Goal: Find specific page/section: Find specific page/section

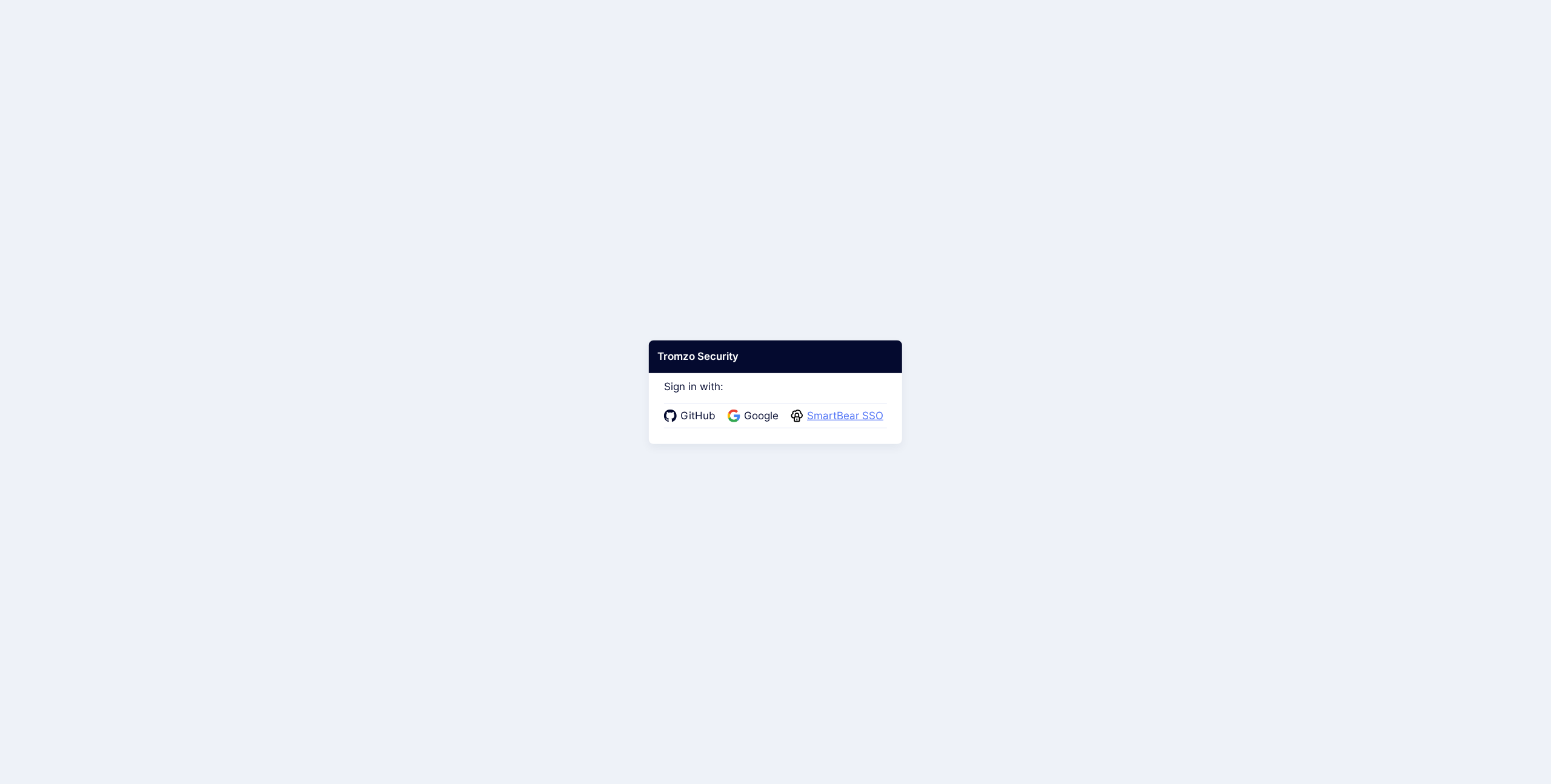
click at [840, 422] on span "SmartBear SSO" at bounding box center [845, 416] width 84 height 16
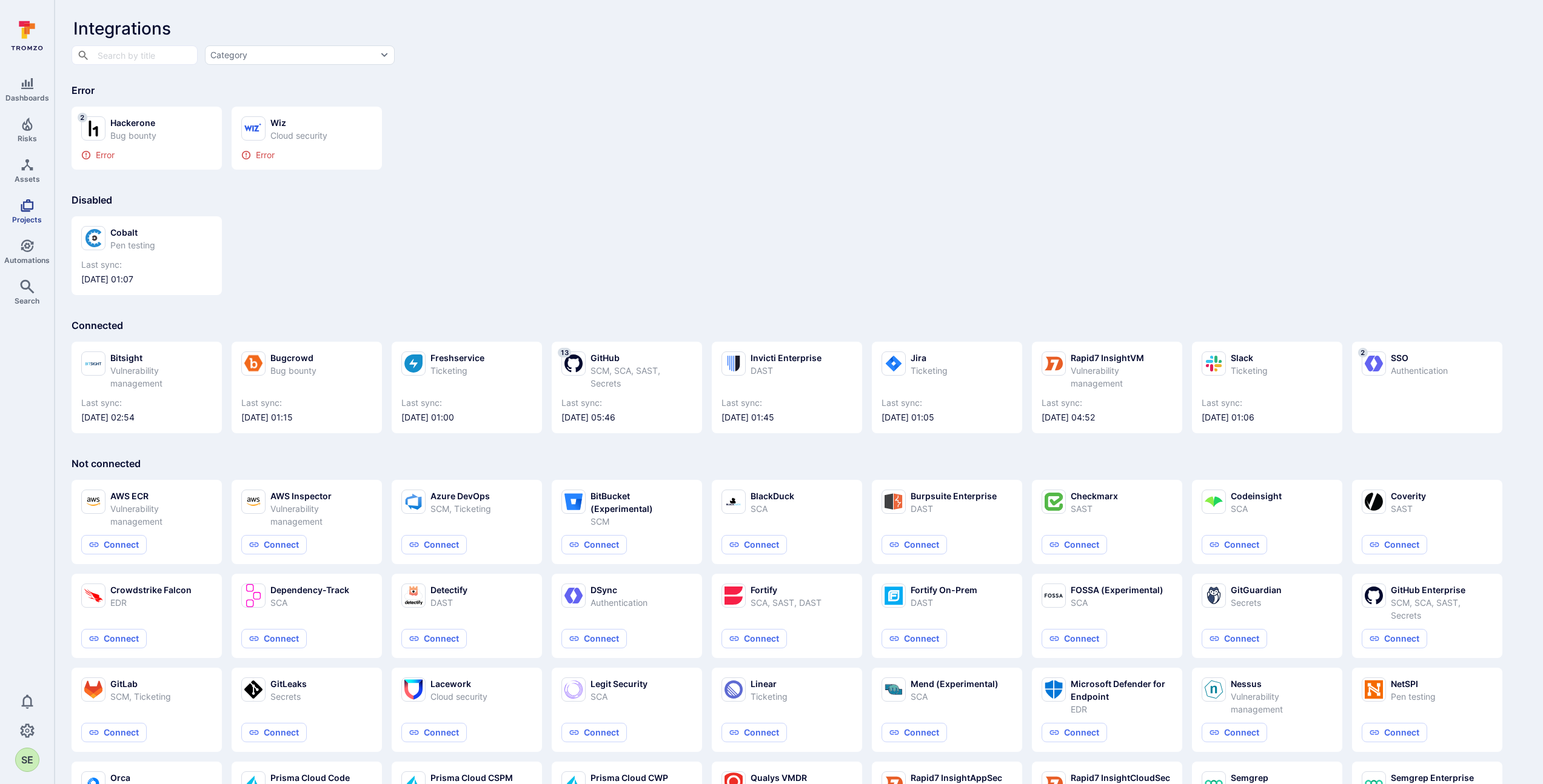
click at [27, 216] on span "Projects" at bounding box center [27, 220] width 30 height 9
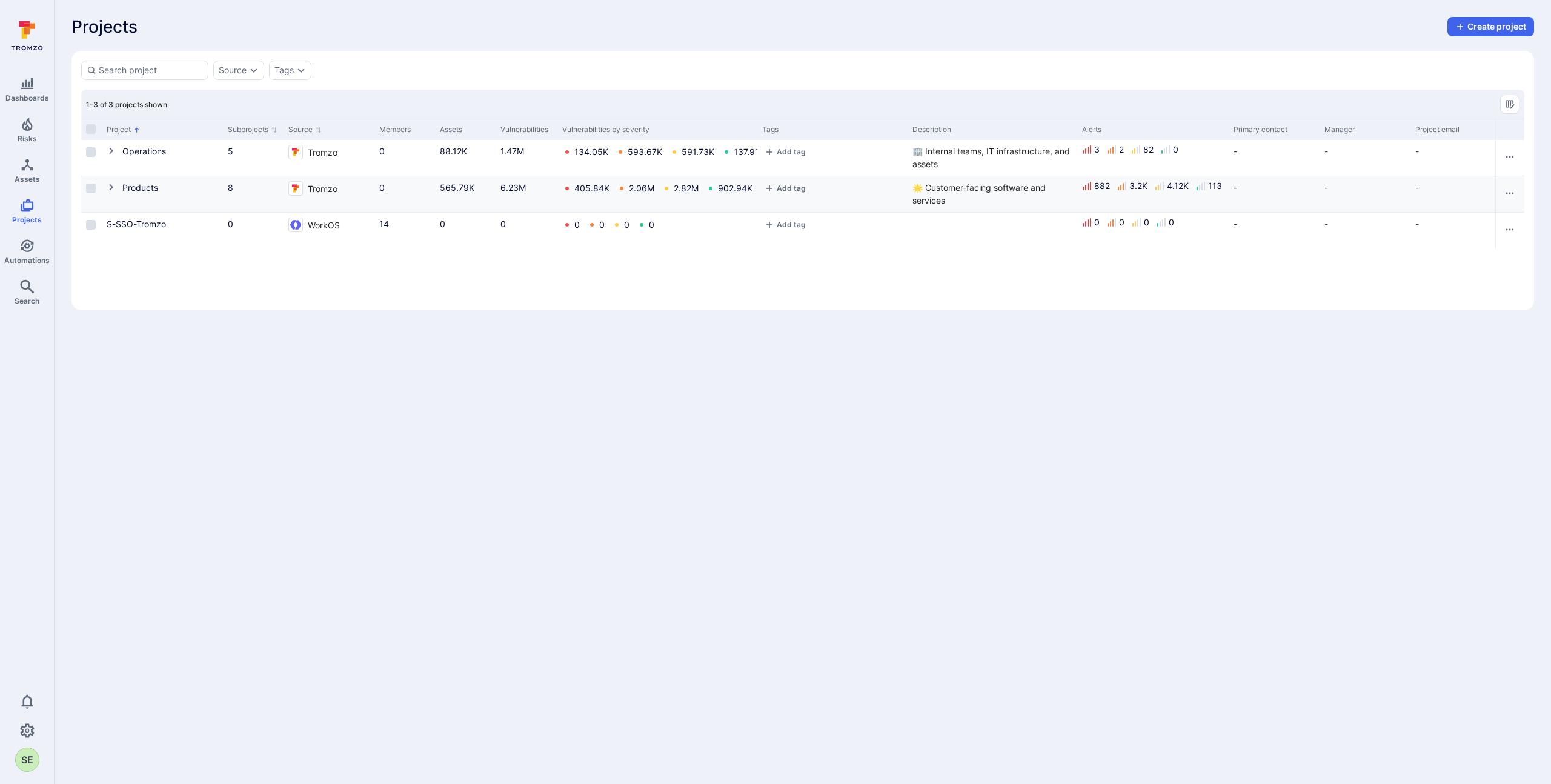
click at [112, 187] on icon "Cell for Project" at bounding box center [111, 187] width 4 height 7
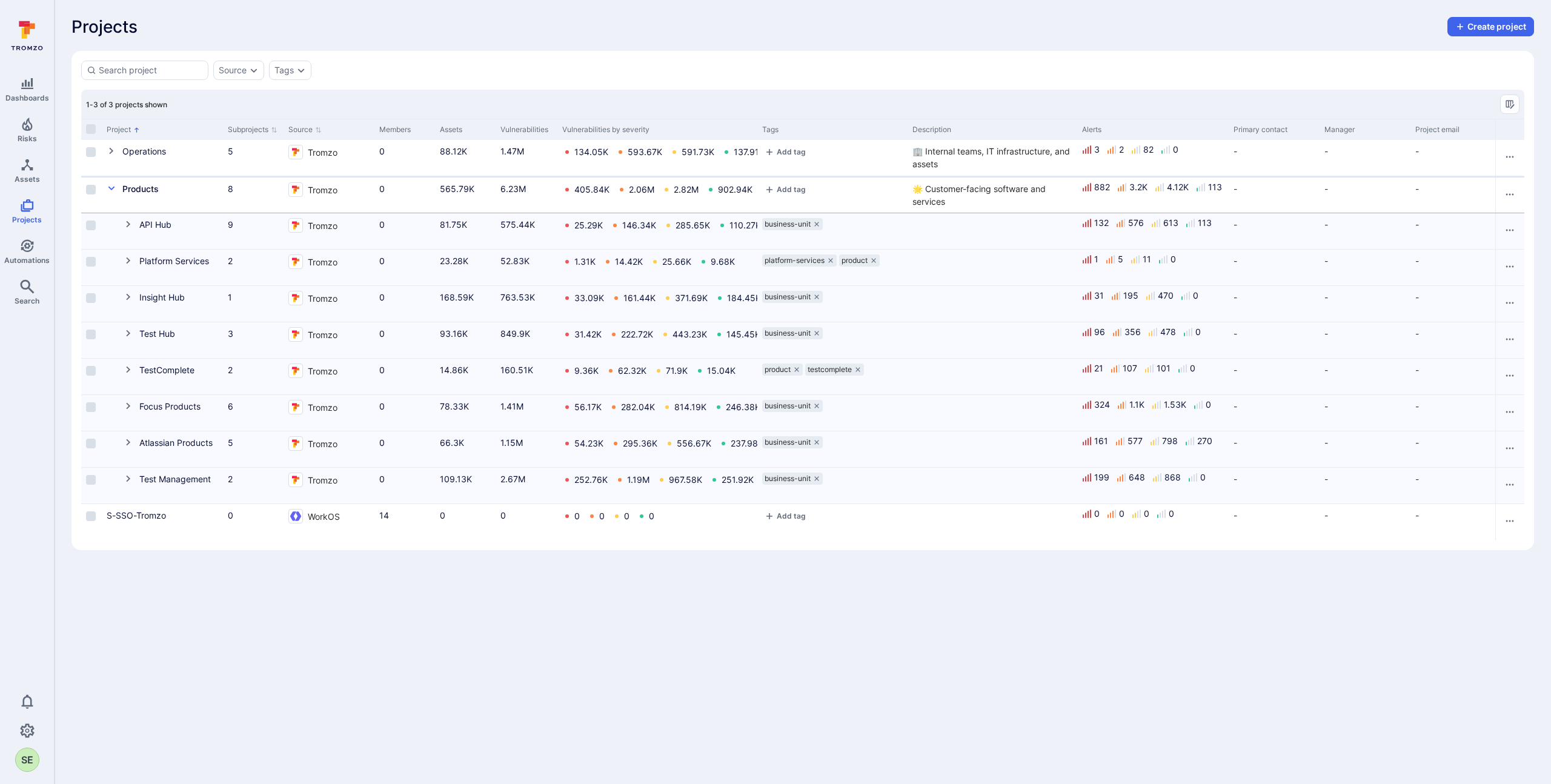
click at [575, 769] on body "Dashboards Risks Assets Projects Automations Search 0 SE Projects Projects Crea…" at bounding box center [775, 392] width 1551 height 784
